Goal: Browse casually: Explore the website without a specific task or goal

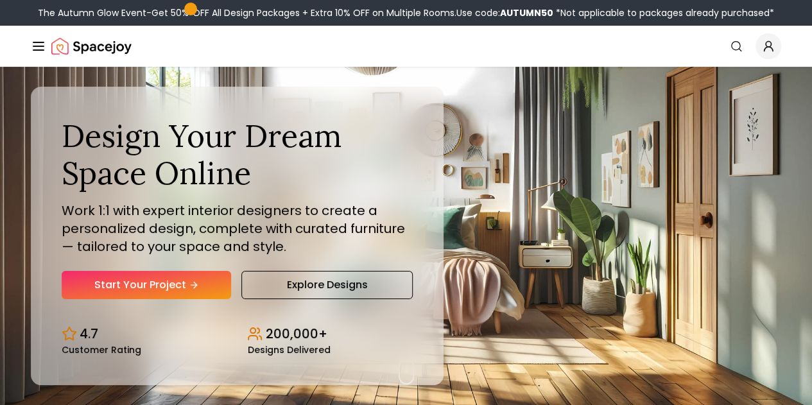
click at [0, 0] on div "Collections" at bounding box center [0, 0] width 0 height 0
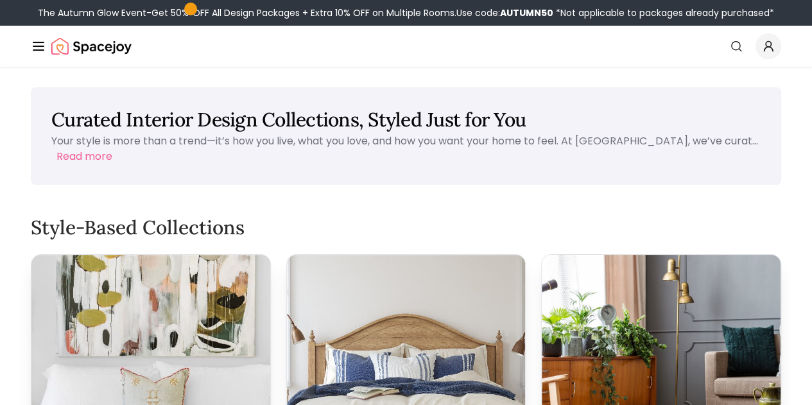
click at [0, 0] on icon "Main" at bounding box center [0, 0] width 0 height 0
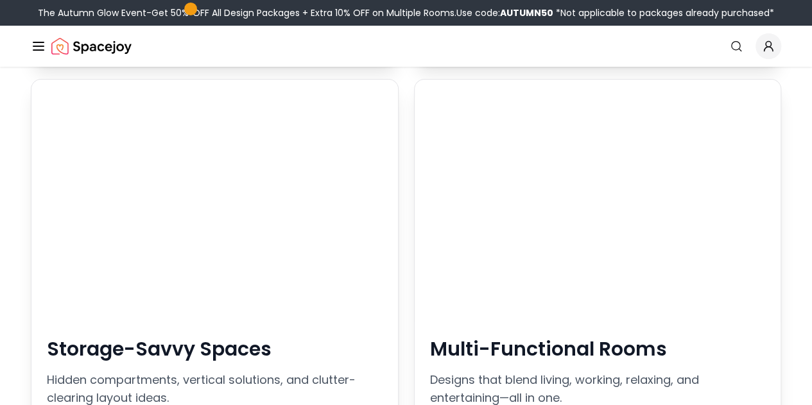
scroll to position [2311, 0]
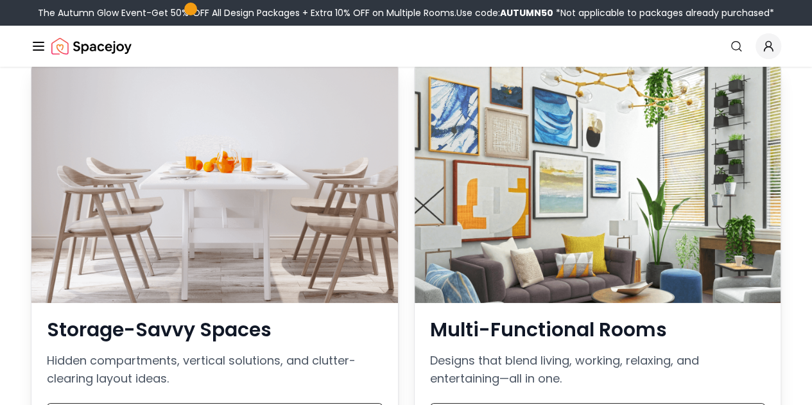
click at [0, 0] on icon "Global" at bounding box center [0, 0] width 0 height 0
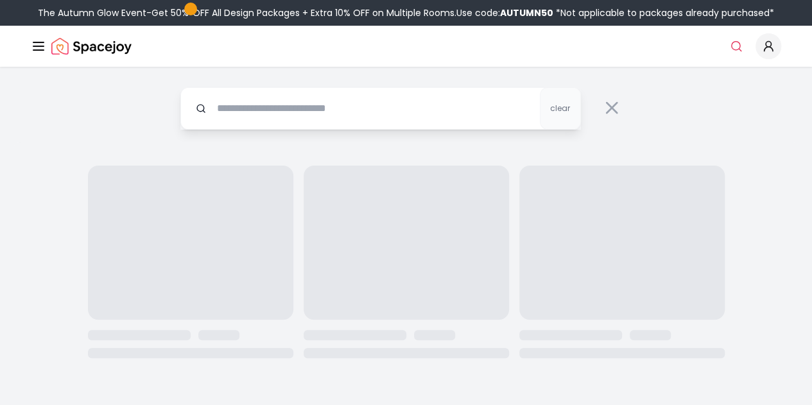
drag, startPoint x: 403, startPoint y: 87, endPoint x: 397, endPoint y: 98, distance: 13.2
click at [401, 92] on div "clear" at bounding box center [406, 105] width 493 height 76
click at [397, 98] on input "text" at bounding box center [380, 108] width 401 height 42
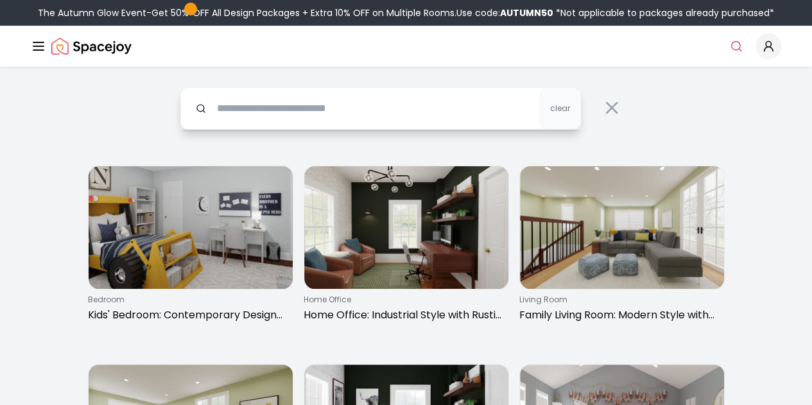
click at [397, 110] on input "text" at bounding box center [380, 108] width 401 height 42
type input "****"
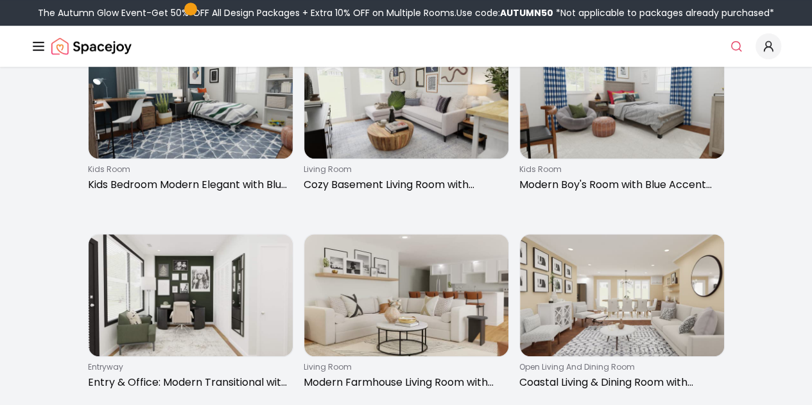
scroll to position [449, 0]
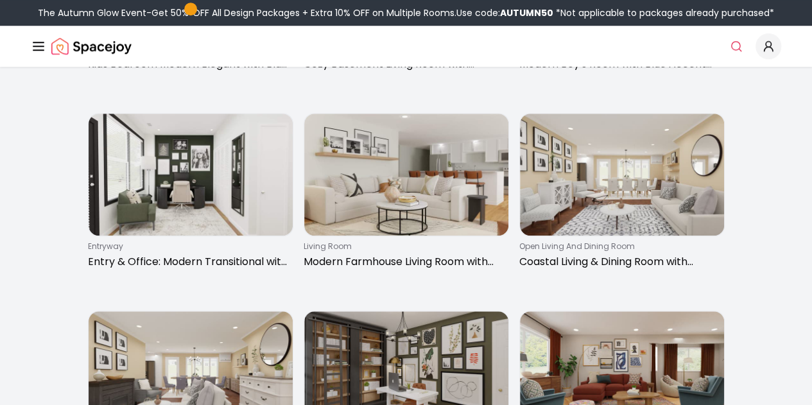
click at [0, 0] on img "Main" at bounding box center [0, 0] width 0 height 0
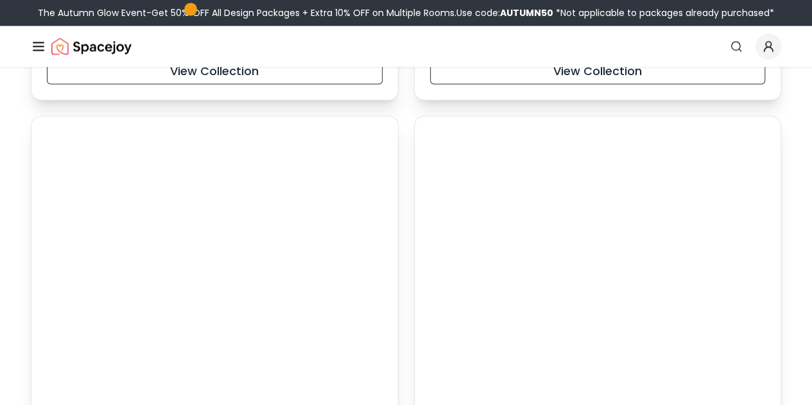
scroll to position [10712, 0]
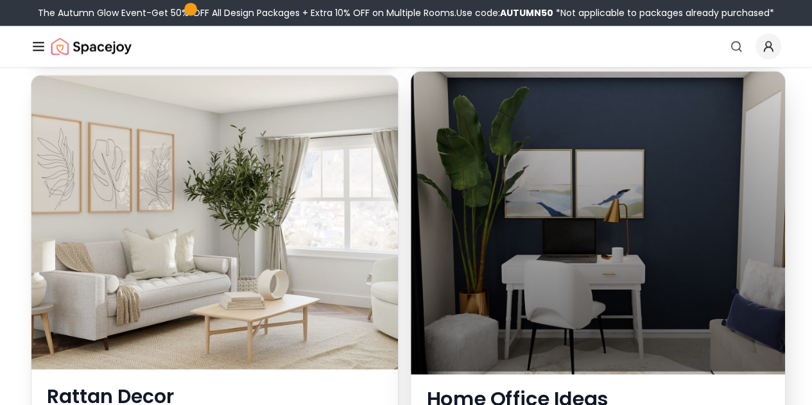
click at [689, 239] on div at bounding box center [598, 221] width 374 height 300
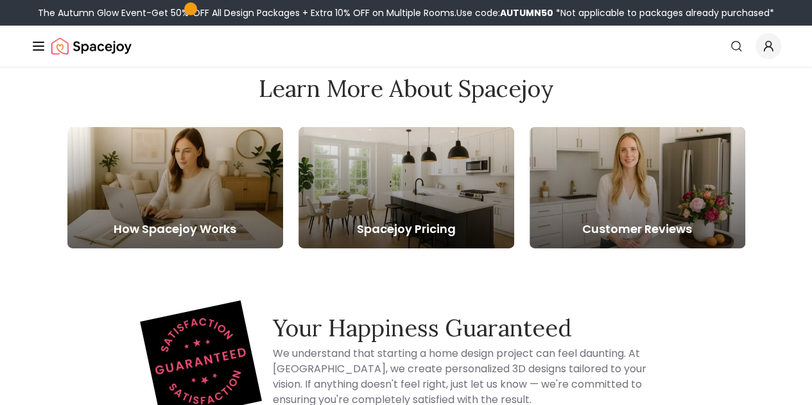
scroll to position [2585, 0]
